Goal: Task Accomplishment & Management: Manage account settings

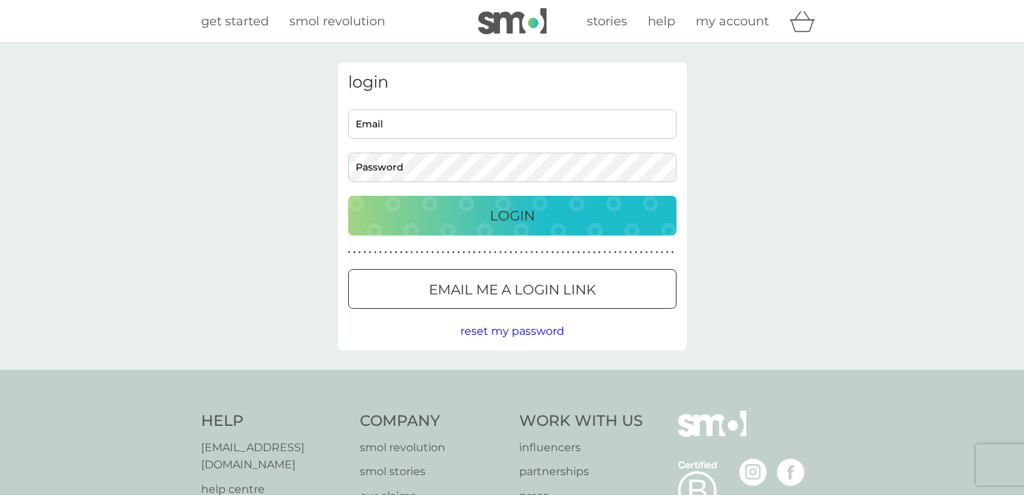
click at [545, 120] on input "Email" at bounding box center [512, 123] width 328 height 29
type input "[EMAIL_ADDRESS][DOMAIN_NAME]"
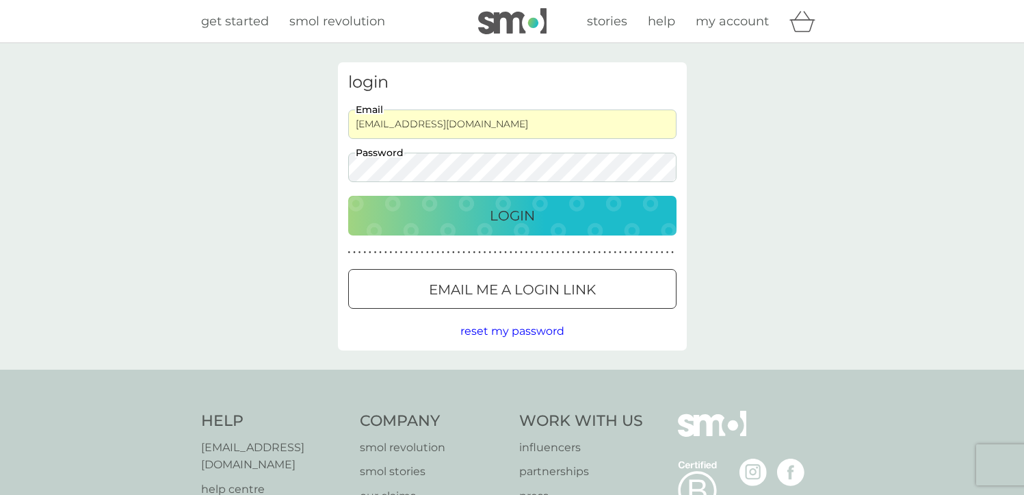
click at [502, 202] on button "Login" at bounding box center [512, 216] width 328 height 40
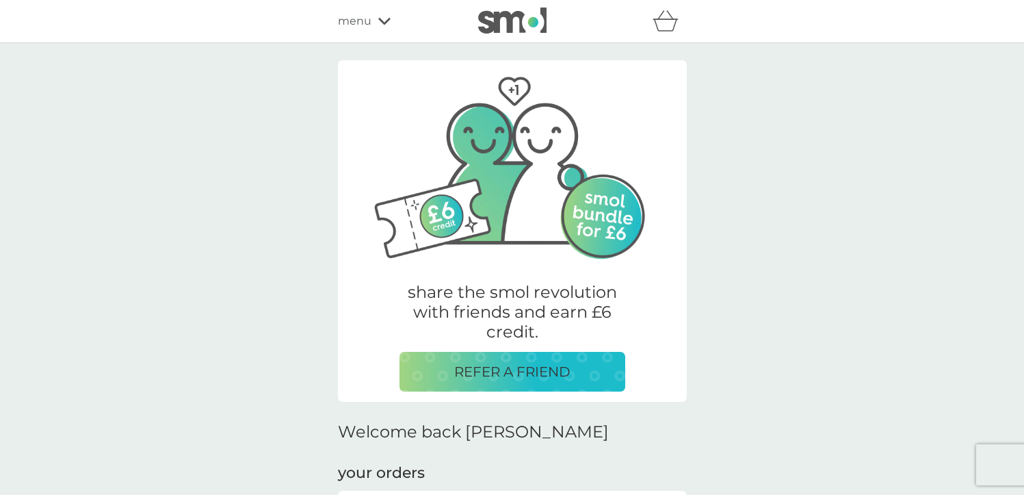
click at [382, 21] on icon at bounding box center [384, 21] width 12 height 7
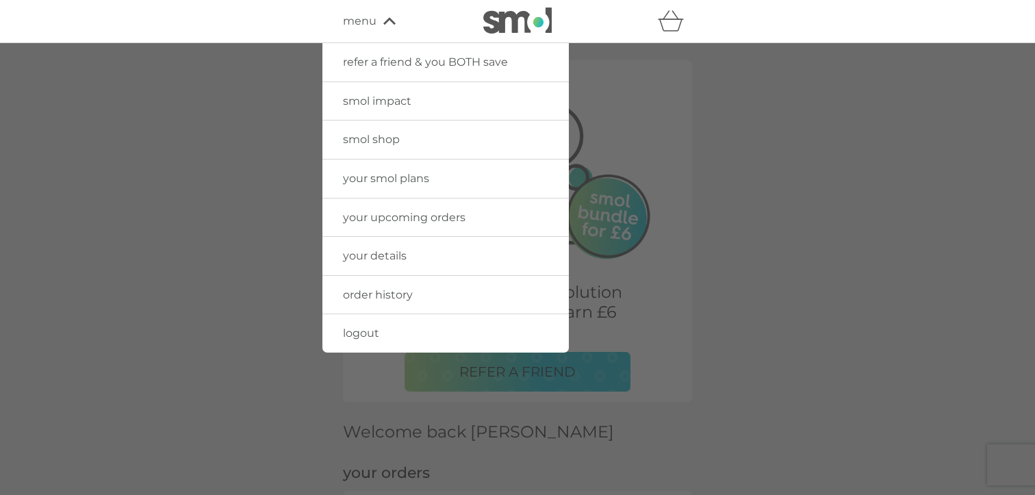
click at [404, 294] on span "order history" at bounding box center [378, 294] width 70 height 13
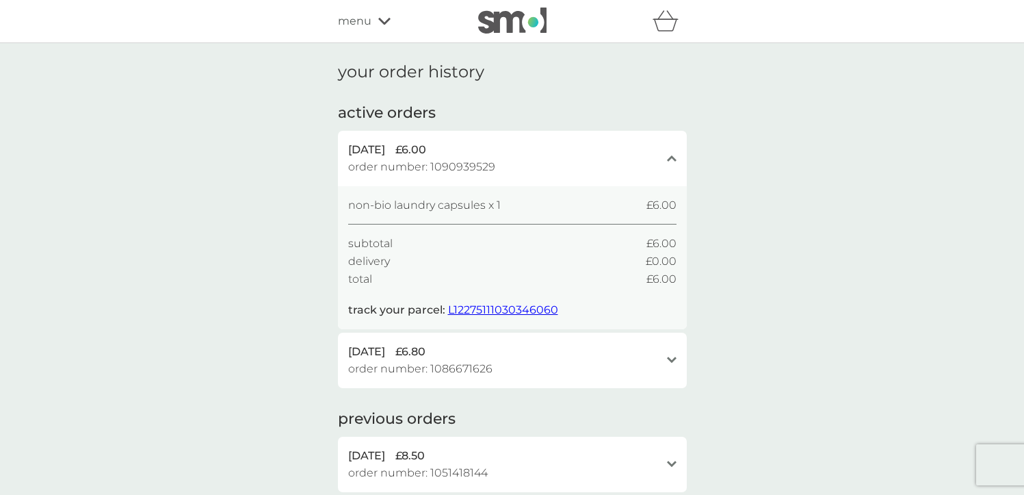
click at [387, 20] on icon at bounding box center [384, 21] width 12 height 7
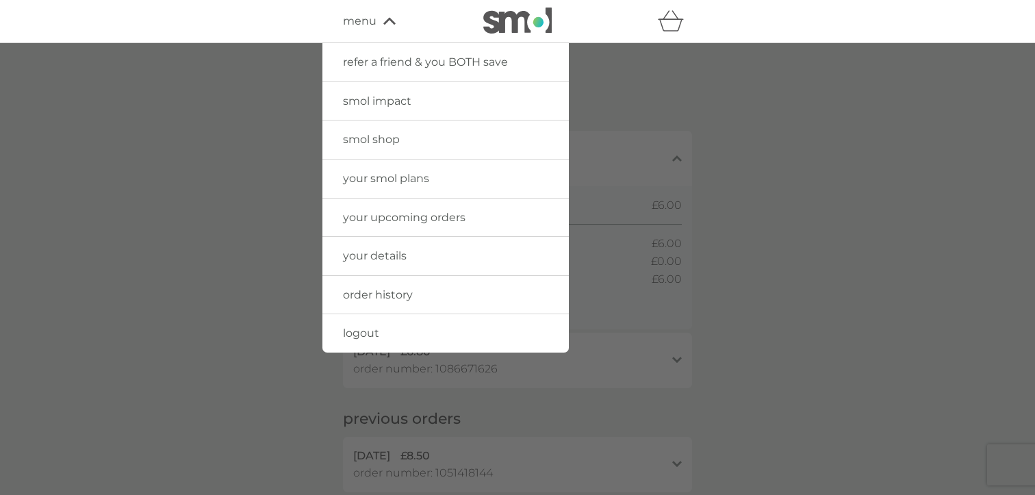
click at [388, 255] on span "your details" at bounding box center [375, 255] width 64 height 13
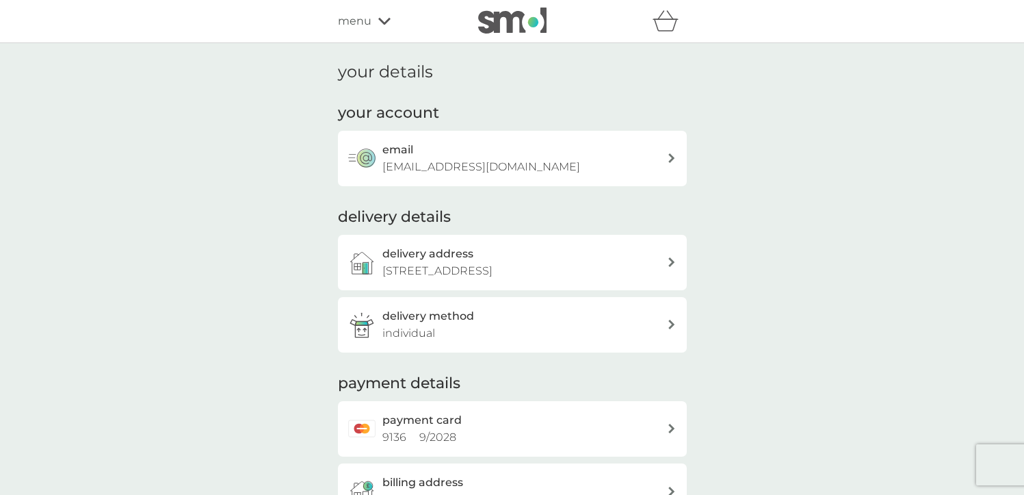
click at [386, 21] on icon at bounding box center [384, 21] width 12 height 7
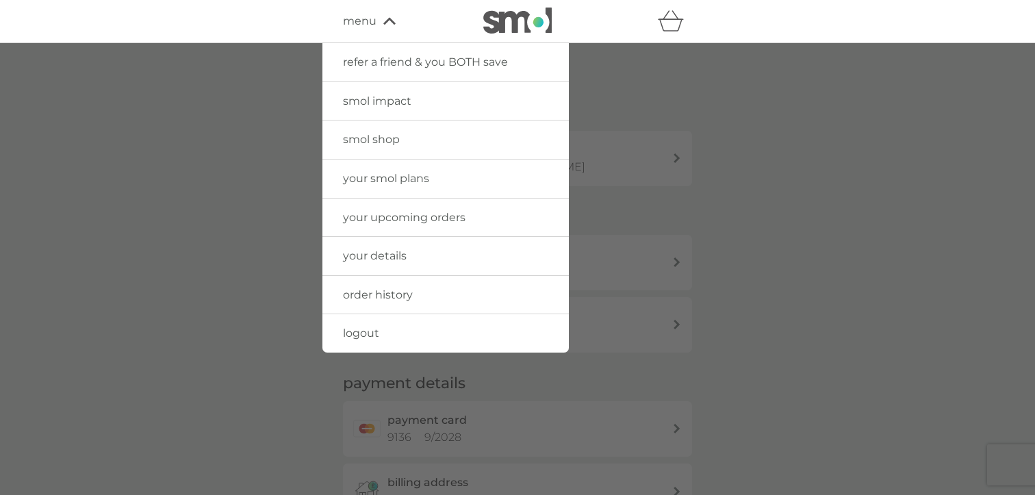
click at [357, 336] on span "logout" at bounding box center [361, 332] width 36 height 13
